Goal: Find contact information: Find contact information

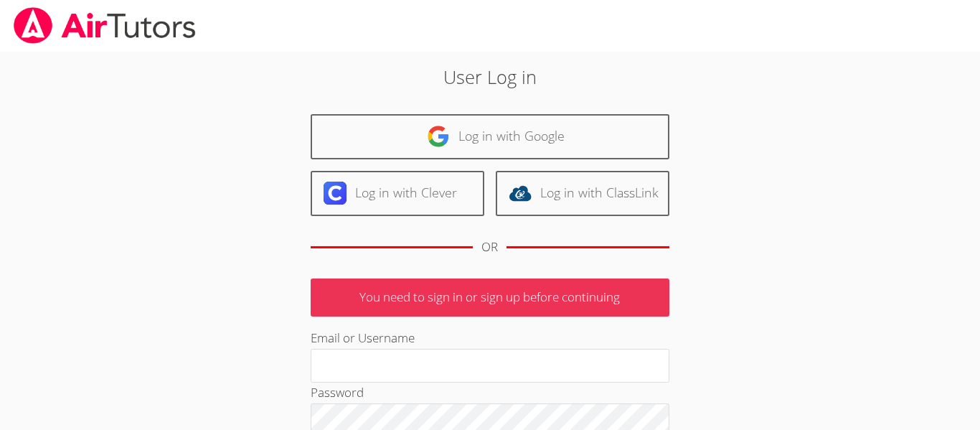
click at [476, 126] on link "Log in with Google" at bounding box center [490, 136] width 359 height 45
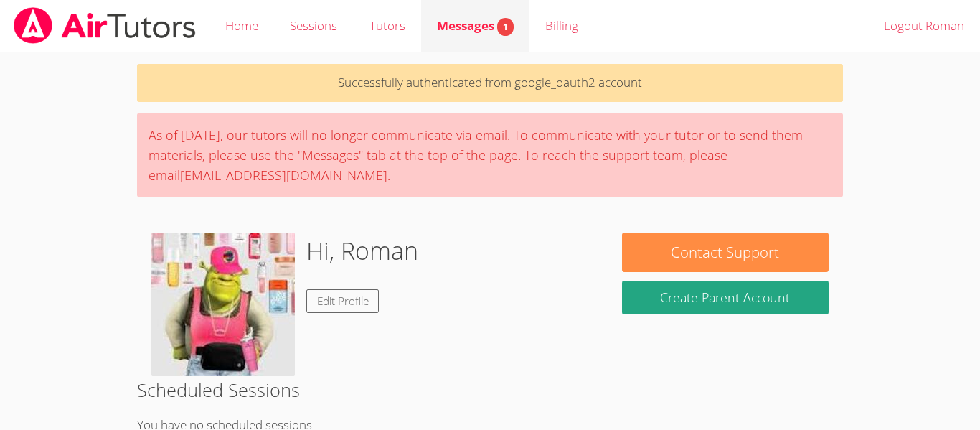
click at [443, 38] on link "Messages 1" at bounding box center [475, 26] width 108 height 52
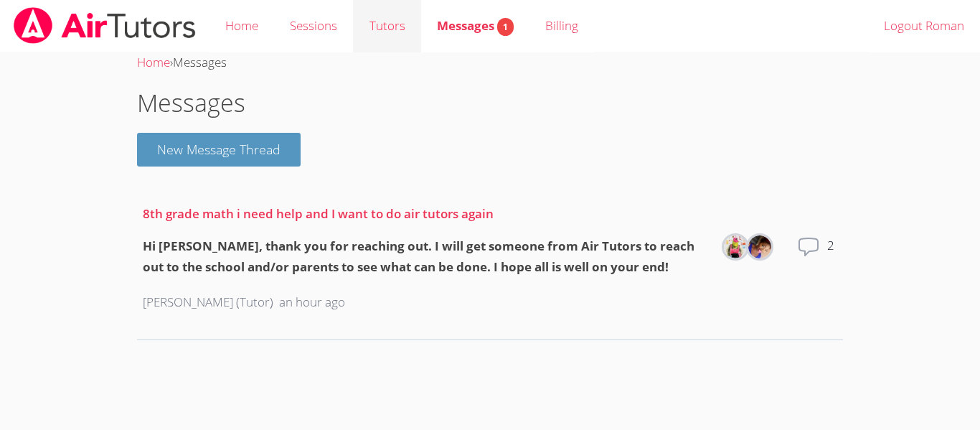
click at [385, 37] on link "Tutors" at bounding box center [386, 26] width 67 height 52
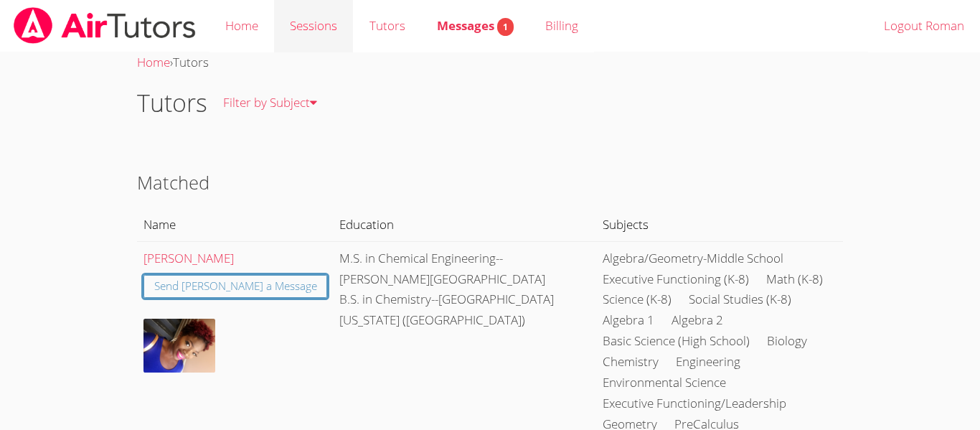
click at [278, 26] on link "Sessions" at bounding box center [313, 26] width 79 height 52
click at [258, 27] on link "Home" at bounding box center [241, 26] width 65 height 52
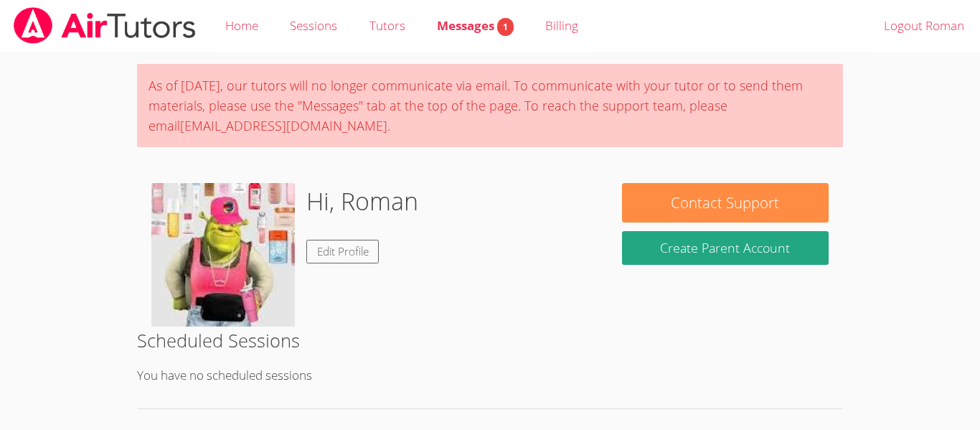
scroll to position [221, 0]
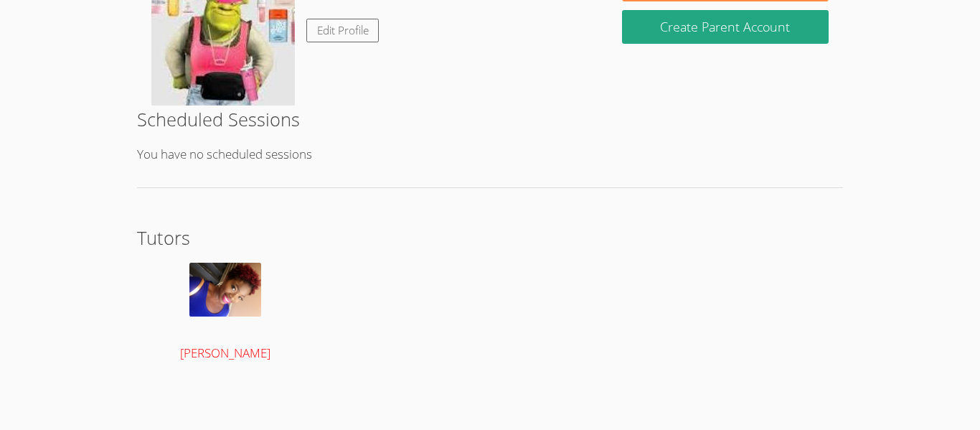
click at [258, 284] on img at bounding box center [225, 290] width 72 height 54
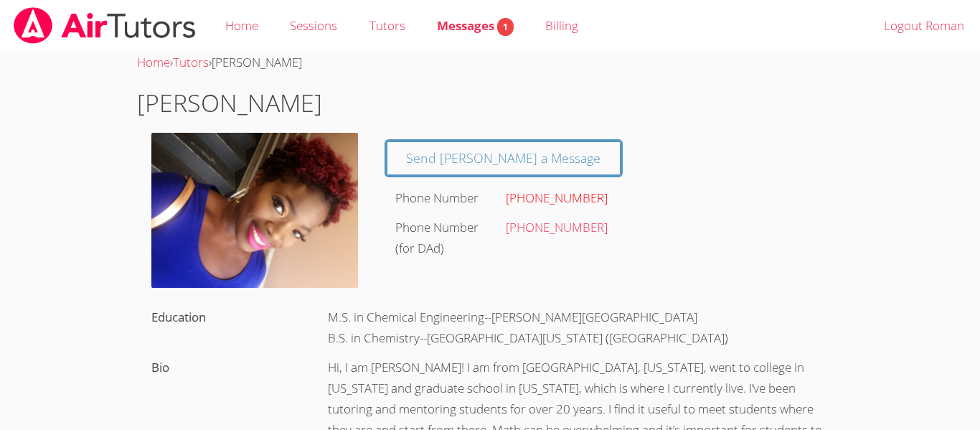
click at [524, 194] on link "[PHONE_NUMBER]" at bounding box center [557, 197] width 102 height 16
click at [540, 206] on div "[PHONE_NUMBER]" at bounding box center [663, 198] width 314 height 21
click at [544, 203] on link "[PHONE_NUMBER]" at bounding box center [557, 197] width 102 height 16
click at [560, 232] on link "[PHONE_NUMBER]" at bounding box center [557, 227] width 102 height 16
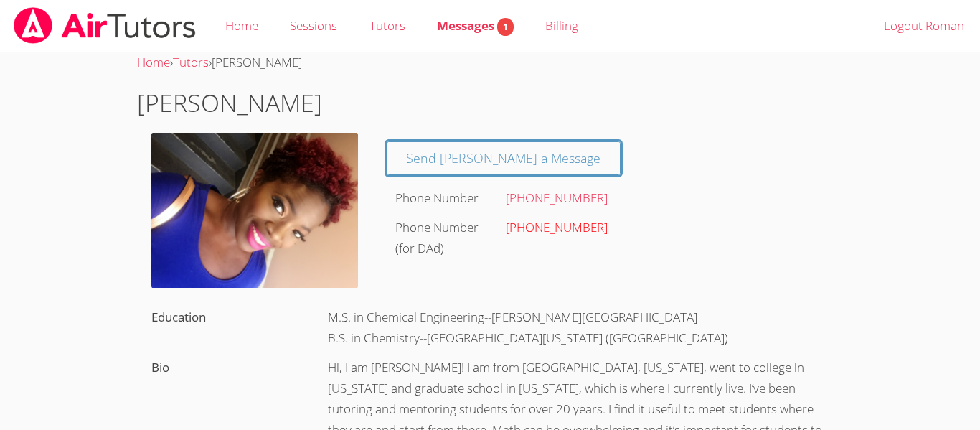
click at [560, 232] on link "[PHONE_NUMBER]" at bounding box center [557, 227] width 102 height 16
